Goal: Communication & Community: Answer question/provide support

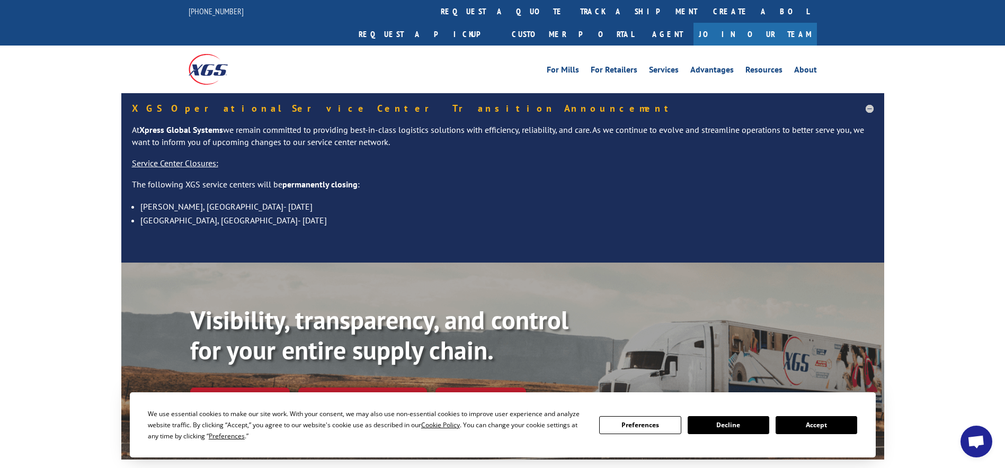
click at [970, 432] on span "Open chat" at bounding box center [976, 442] width 32 height 32
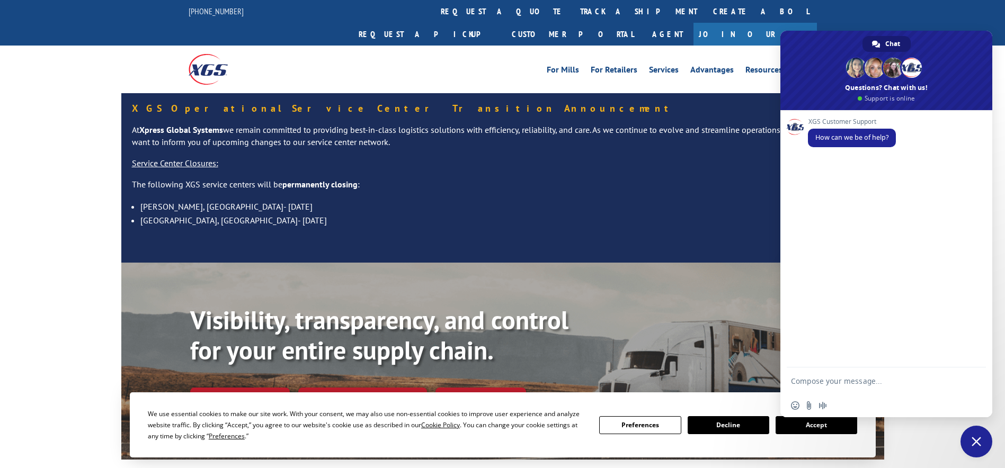
click at [824, 379] on textarea "Compose your message..." at bounding box center [876, 381] width 170 height 26
type textarea "Good morning, PU status please."
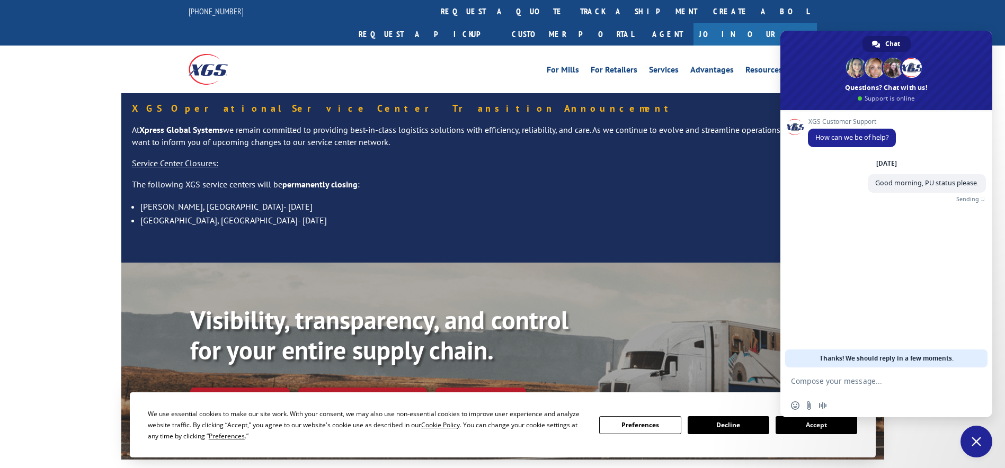
click at [824, 379] on textarea "Compose your message..." at bounding box center [876, 381] width 170 height 26
drag, startPoint x: 824, startPoint y: 379, endPoint x: 777, endPoint y: 383, distance: 47.8
paste textarea "525976765 526884540 526849645 526839577"
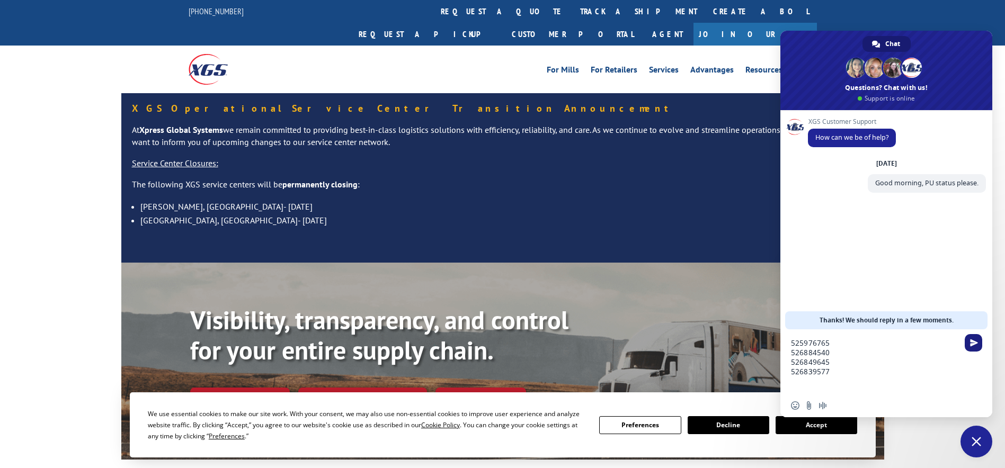
type textarea "525976765 526884540 526849645 526839577"
click at [980, 348] on span "Send" at bounding box center [973, 342] width 17 height 17
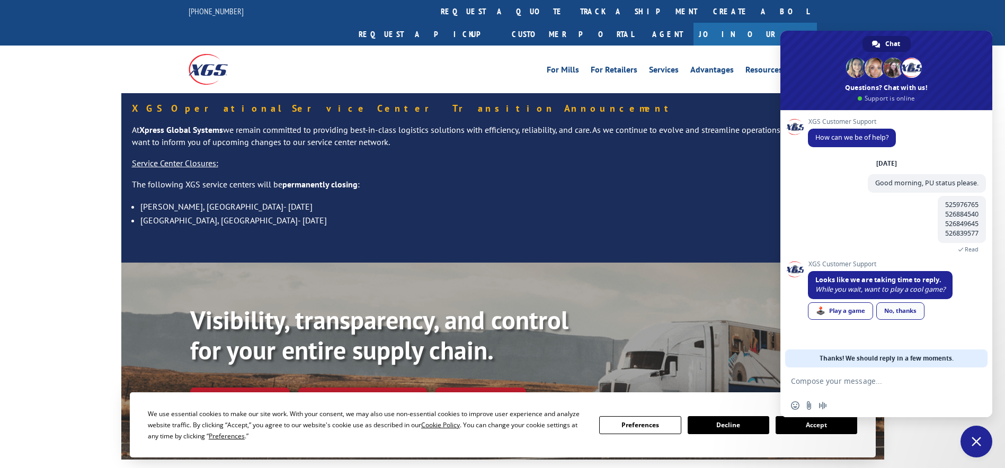
drag, startPoint x: 897, startPoint y: 316, endPoint x: 683, endPoint y: 153, distance: 269.4
click at [896, 316] on link "No, thanks" at bounding box center [900, 310] width 48 height 17
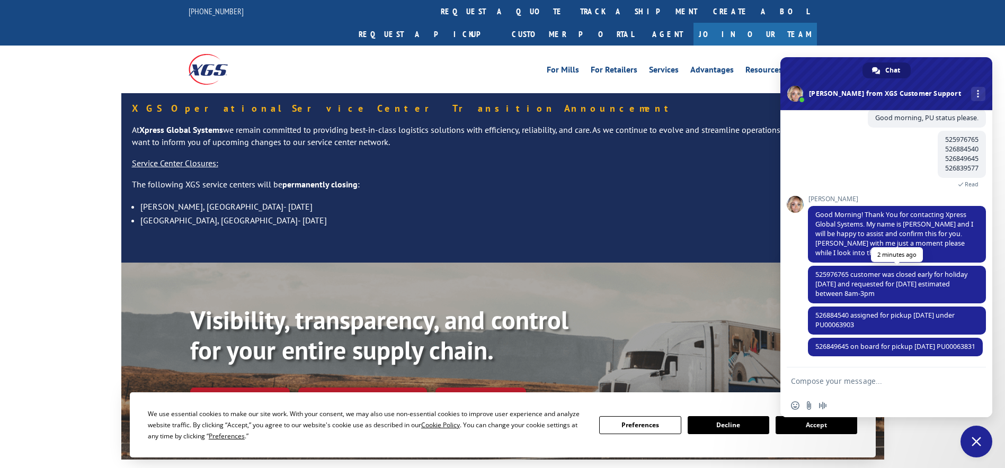
scroll to position [75, 0]
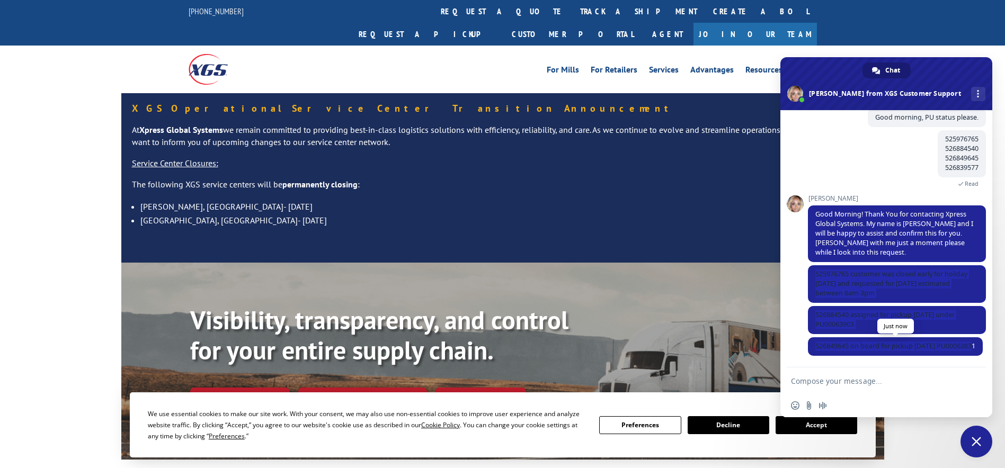
drag, startPoint x: 814, startPoint y: 264, endPoint x: 862, endPoint y: 344, distance: 93.8
click at [862, 344] on div "XGS Customer Support How can we be of help? [DATE] Good morning, PU status plea…" at bounding box center [897, 209] width 178 height 315
copy div "525976765 customer was closed early for holiday [DATE] and requested for [DATE]…"
click at [902, 380] on textarea "Compose your message..." at bounding box center [876, 381] width 170 height 26
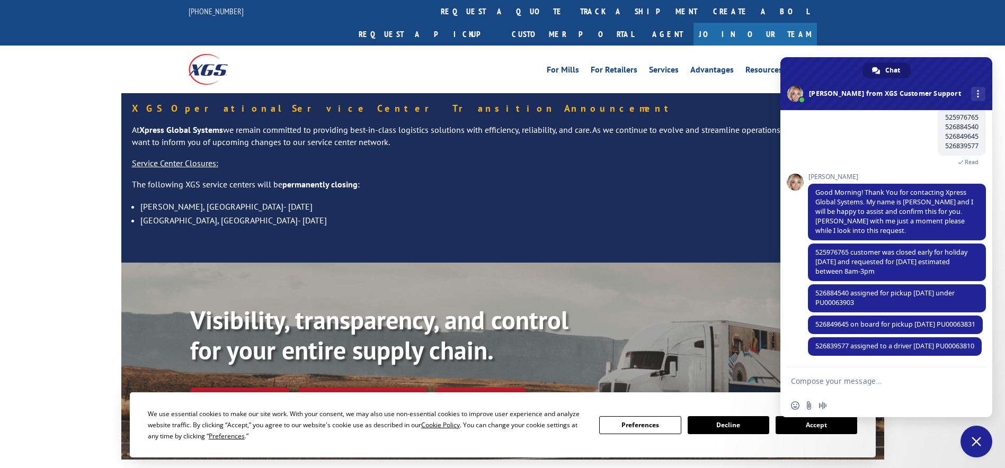
scroll to position [106, 0]
drag, startPoint x: 860, startPoint y: 346, endPoint x: 816, endPoint y: 337, distance: 44.4
click at [816, 337] on span "526839577 assigned to a driver [DATE] PU00063810" at bounding box center [895, 346] width 174 height 19
copy span "526839577 assigned to a driver [DATE] PU00063810"
click at [869, 389] on textarea "Compose your message..." at bounding box center [876, 381] width 170 height 26
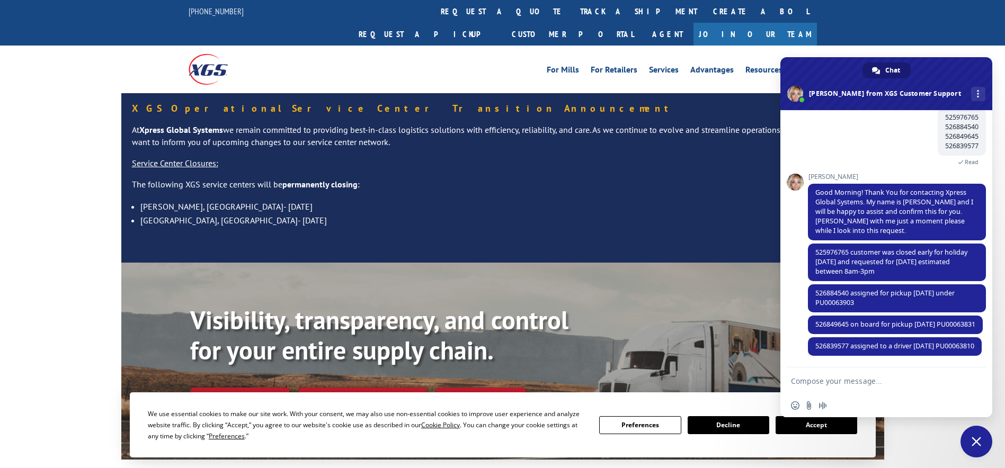
click at [869, 389] on textarea "Compose your message..." at bounding box center [876, 381] width 170 height 26
type textarea "Perfect, thank you!"
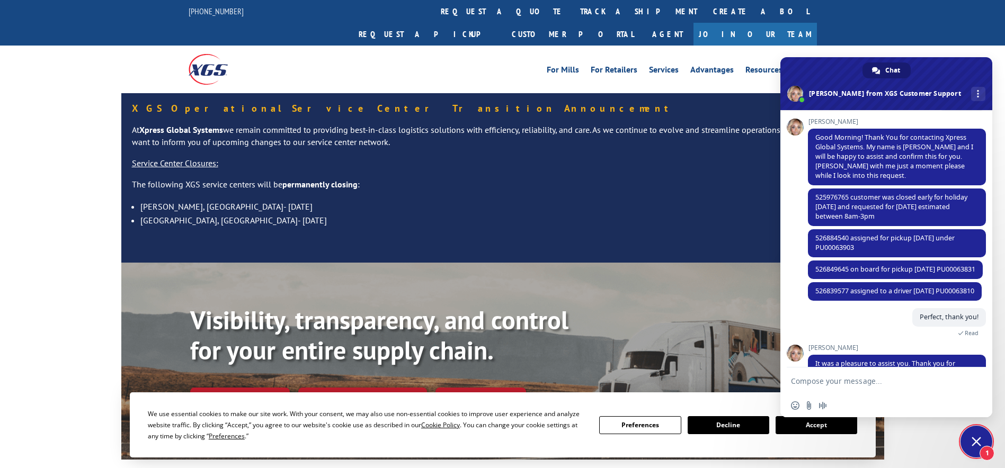
scroll to position [239, 0]
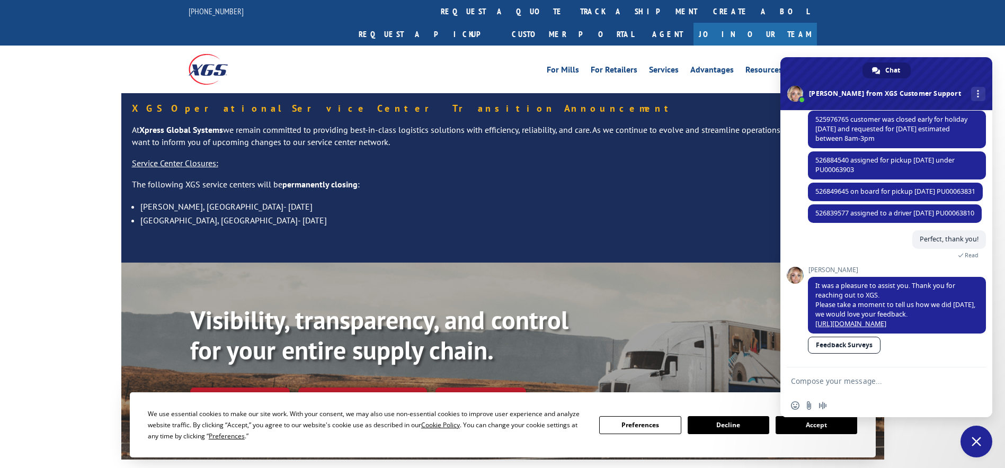
click at [864, 237] on div "Perfect, thank you! 13 minutes ago Read" at bounding box center [897, 248] width 178 height 36
